Goal: Check status: Check status

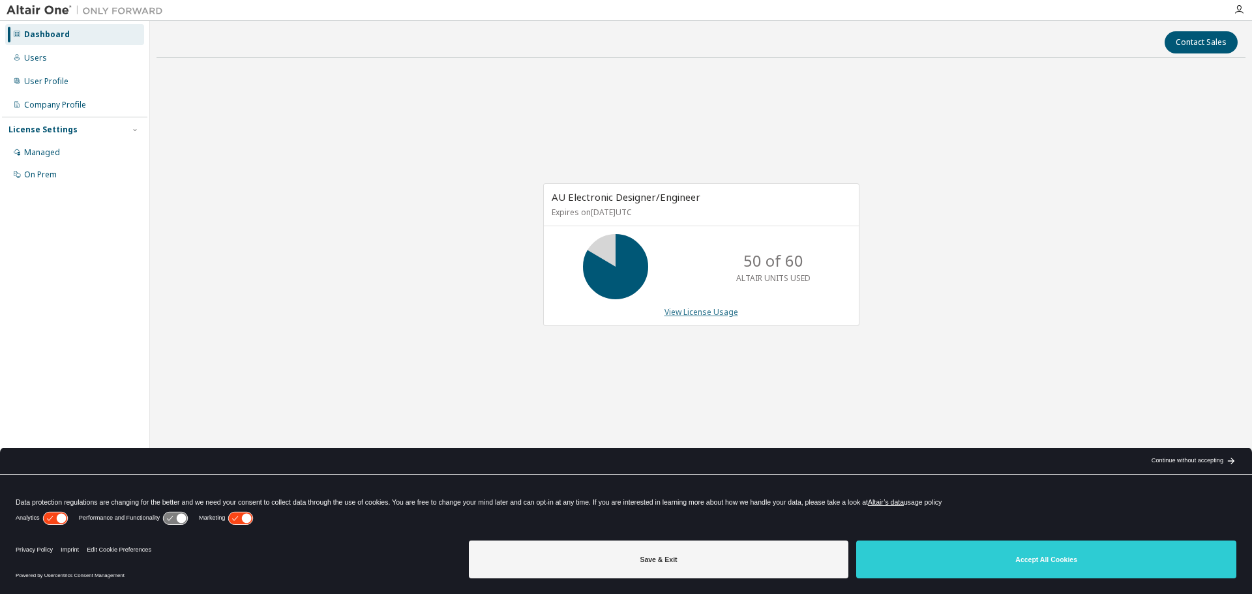
click at [700, 318] on link "View License Usage" at bounding box center [701, 311] width 74 height 11
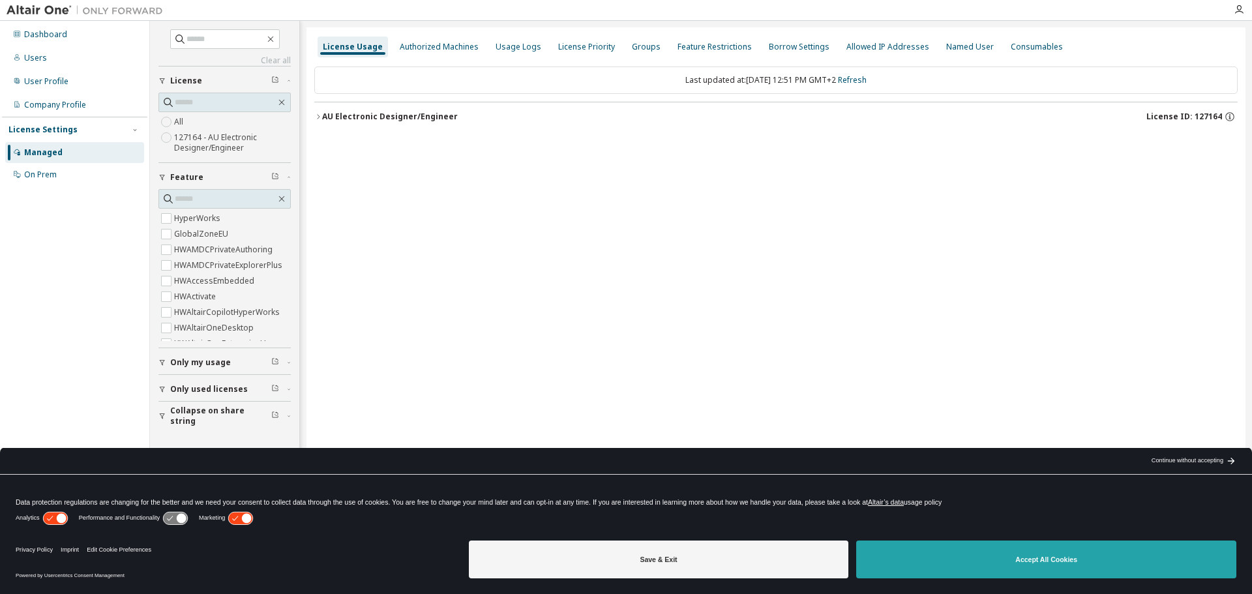
click at [1109, 554] on button "Accept All Cookies" at bounding box center [1046, 559] width 380 height 38
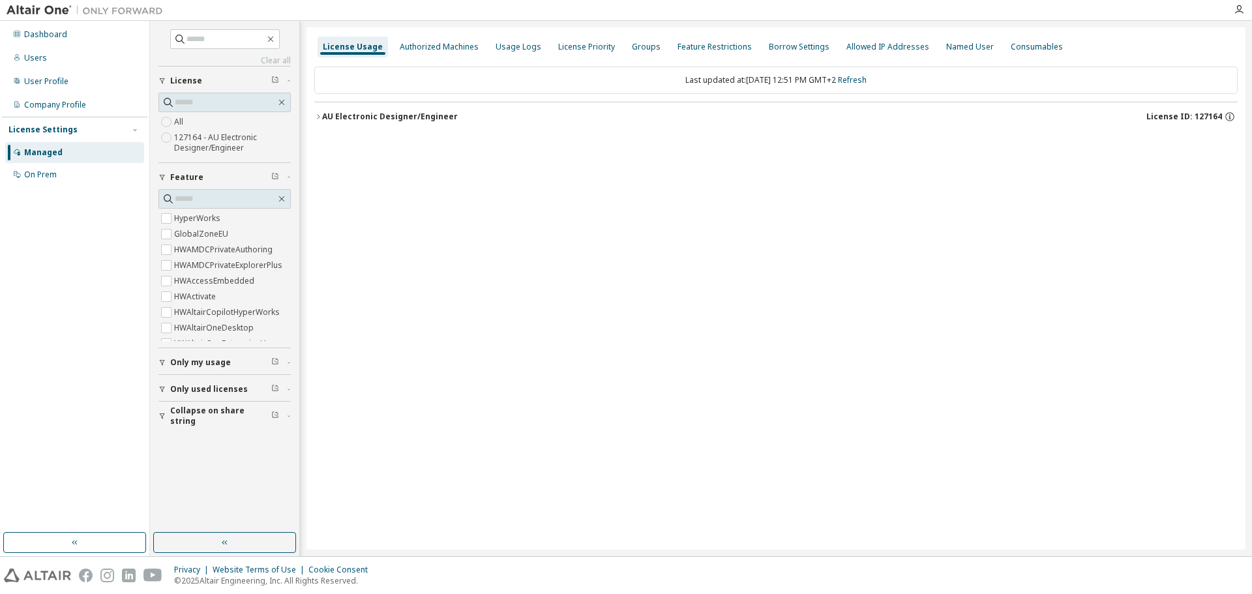
click at [325, 117] on div "AU Electronic Designer/Engineer" at bounding box center [390, 116] width 136 height 10
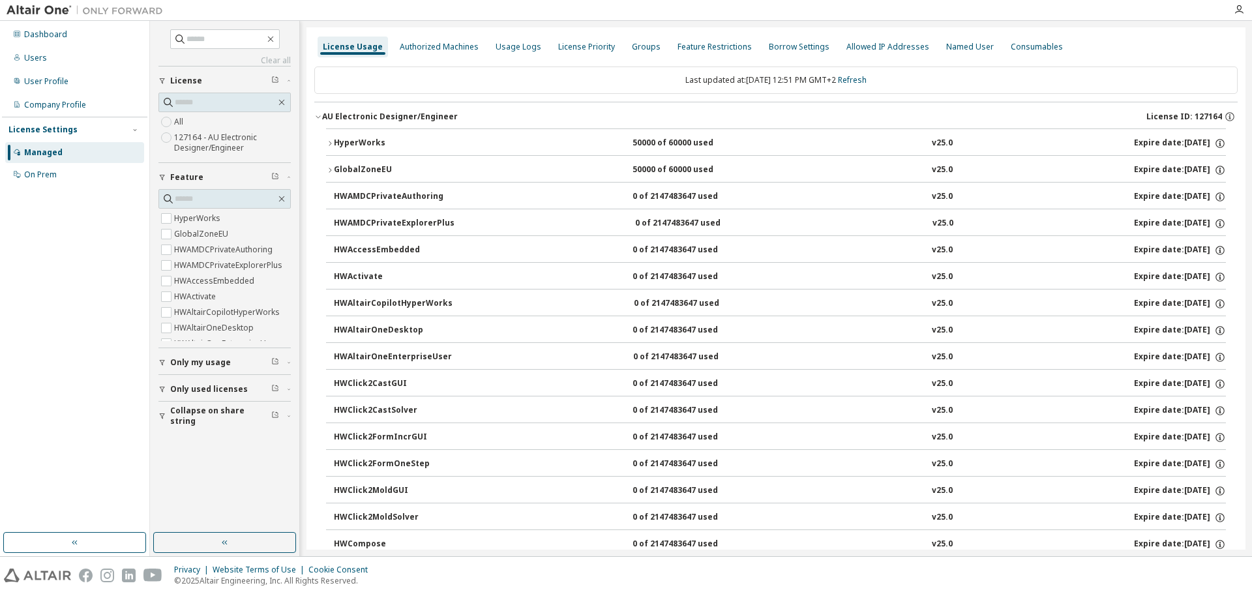
click at [334, 146] on div "HyperWorks" at bounding box center [392, 144] width 117 height 12
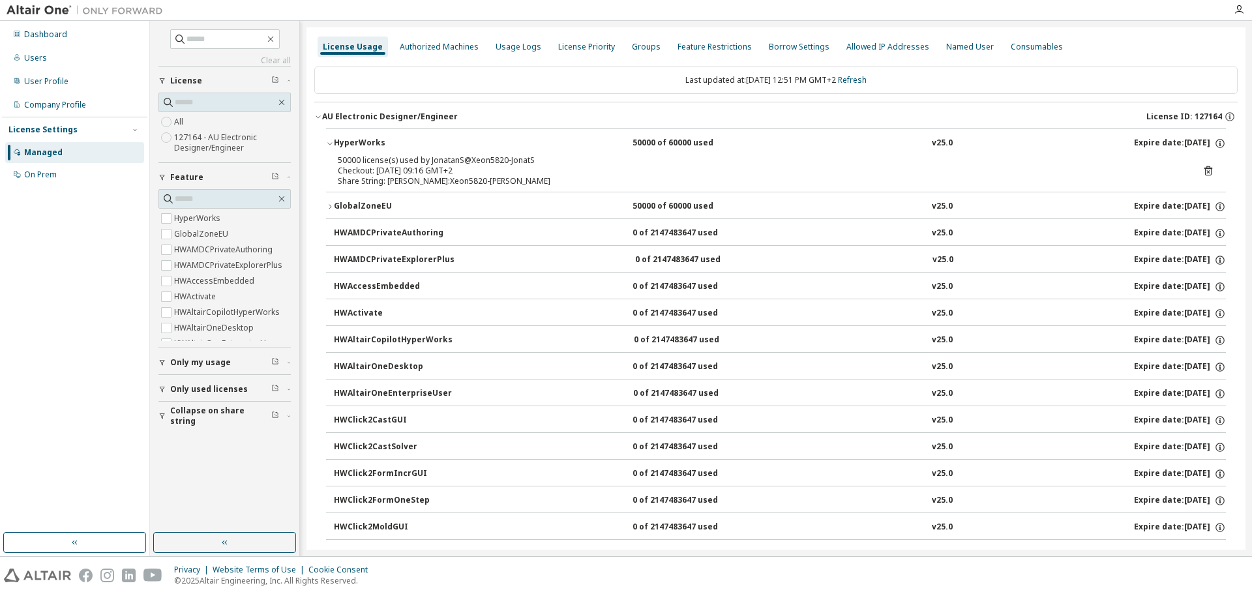
click at [331, 200] on button "GlobalZoneEU 50000 of 60000 used v25.0 Expire date: 2025-10-24" at bounding box center [776, 206] width 900 height 29
